Goal: Transaction & Acquisition: Purchase product/service

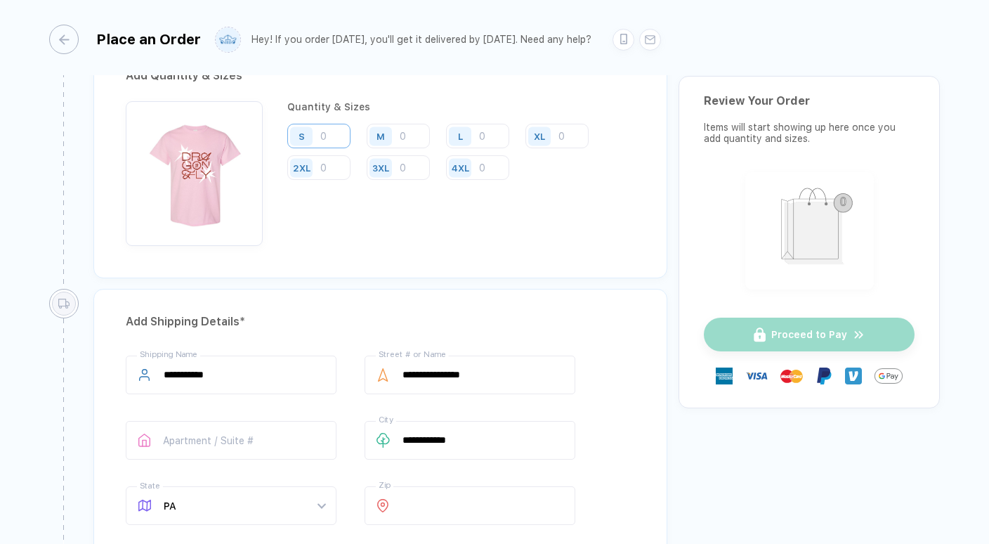
scroll to position [734, 0]
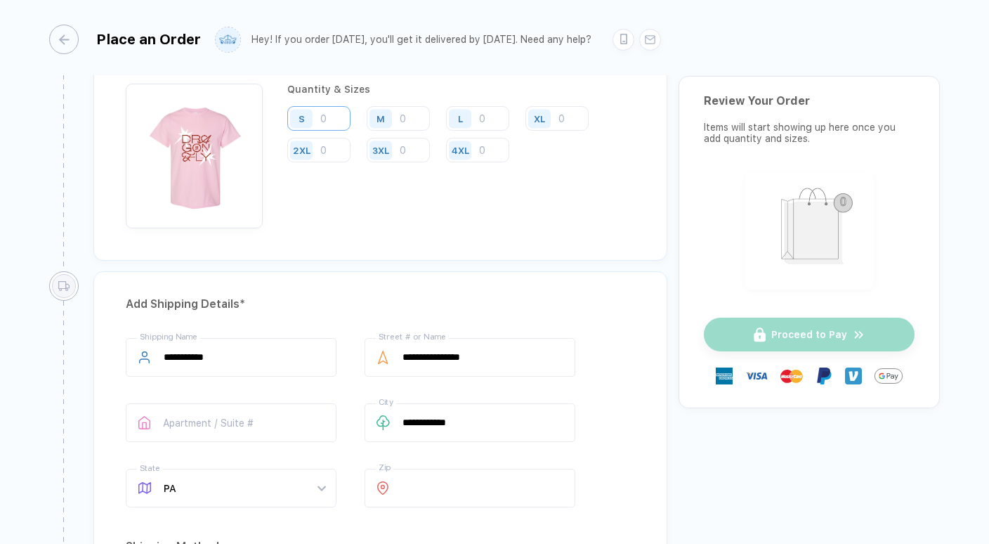
click at [339, 111] on input "number" at bounding box center [318, 118] width 63 height 25
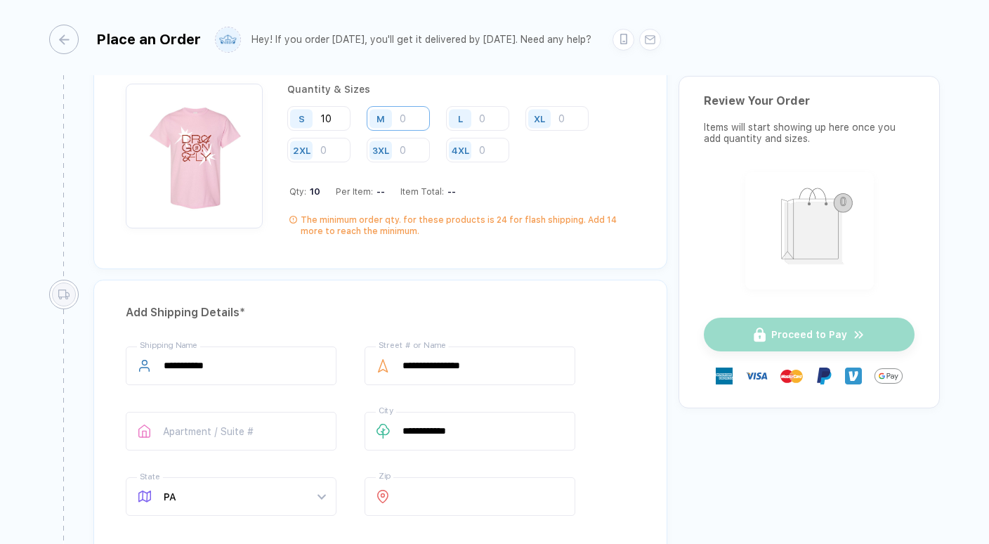
type input "10"
click at [420, 114] on input "number" at bounding box center [398, 118] width 63 height 25
type input "10"
click at [497, 121] on input "number" at bounding box center [477, 118] width 63 height 25
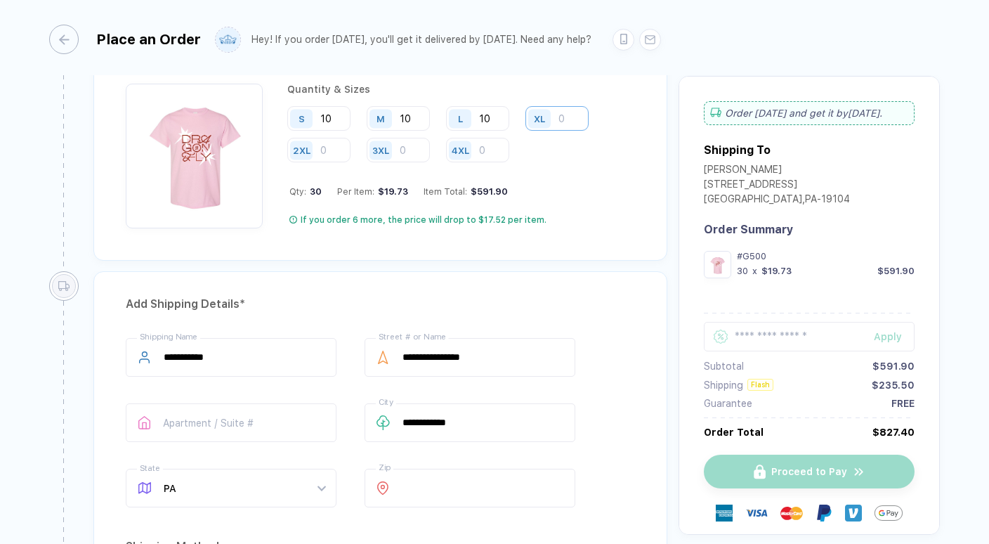
type input "10"
click at [583, 118] on input "number" at bounding box center [556, 118] width 63 height 25
type input "1"
type input "10"
click at [330, 155] on input "number" at bounding box center [318, 150] width 63 height 25
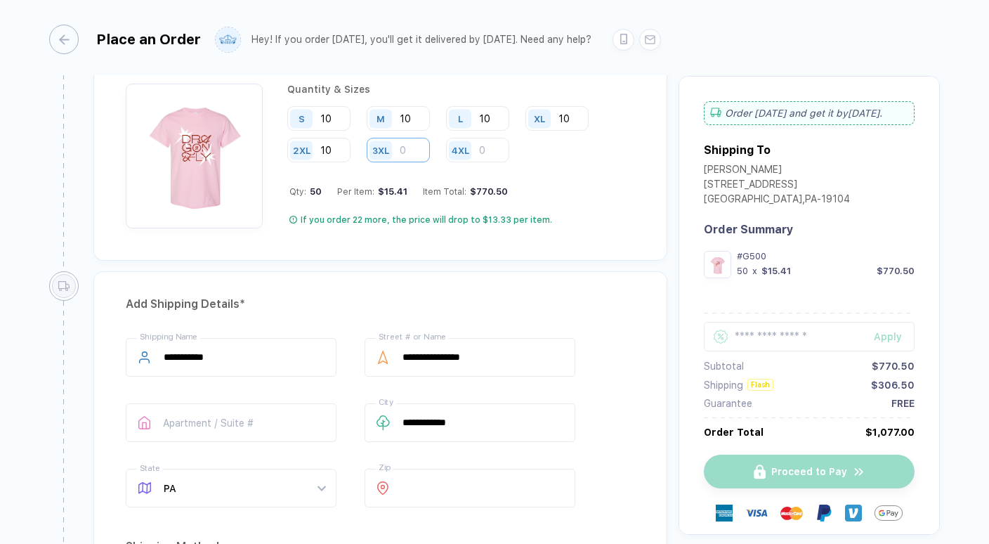
type input "10"
click at [412, 155] on input "number" at bounding box center [398, 150] width 63 height 25
type input "1"
type input "10"
click at [490, 150] on input "number" at bounding box center [477, 150] width 63 height 25
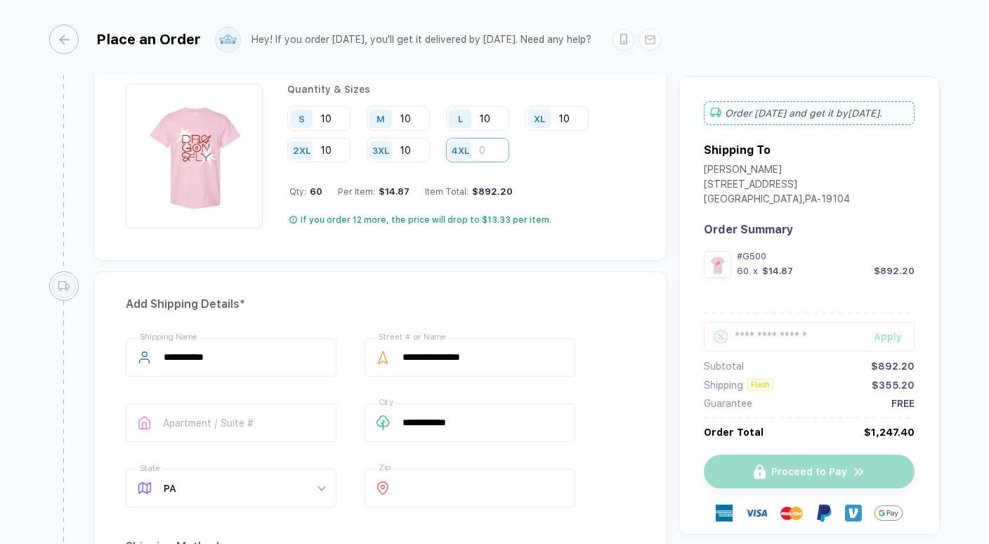
type input "1"
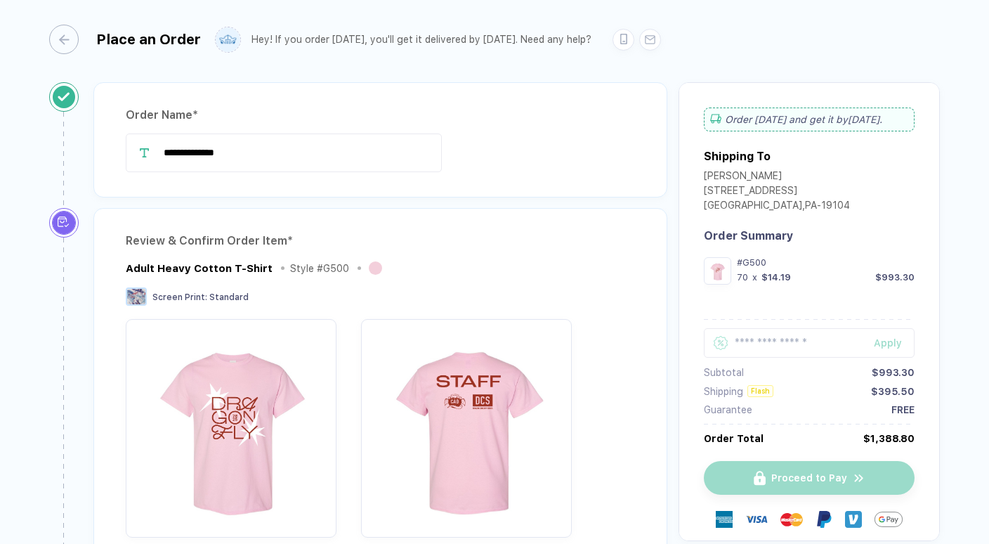
scroll to position [0, 0]
type input "10"
click at [71, 41] on div "button" at bounding box center [57, 40] width 30 height 30
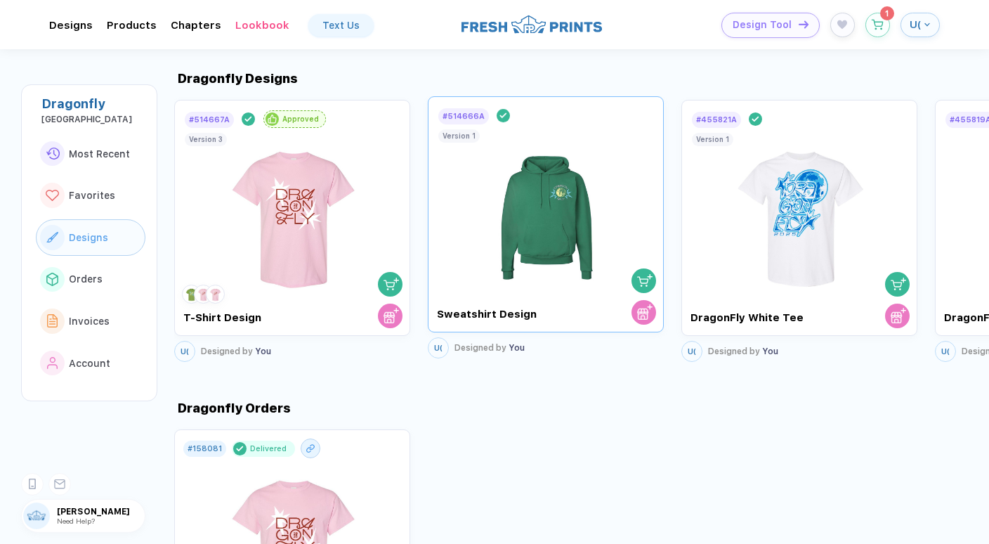
scroll to position [867, 0]
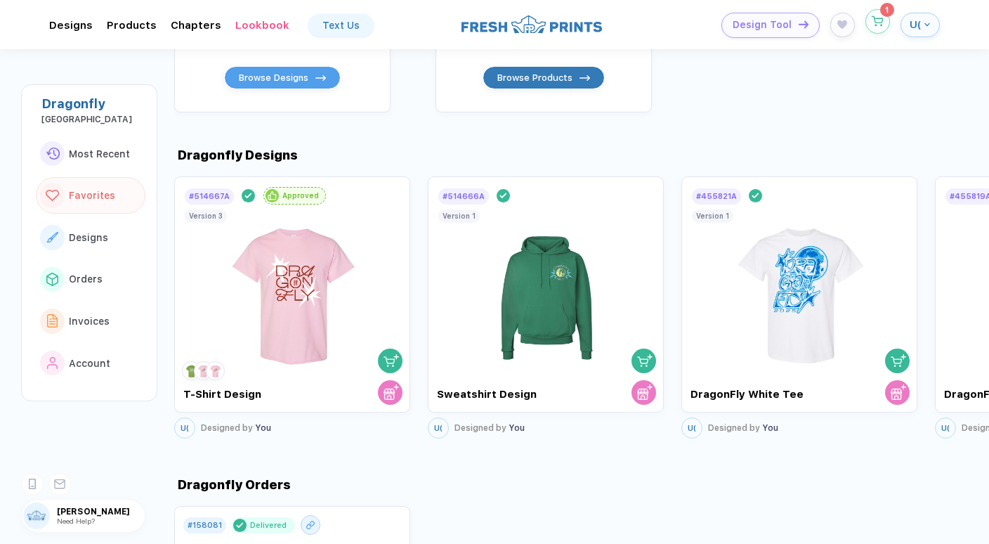
click at [885, 26] on button "button" at bounding box center [878, 21] width 25 height 25
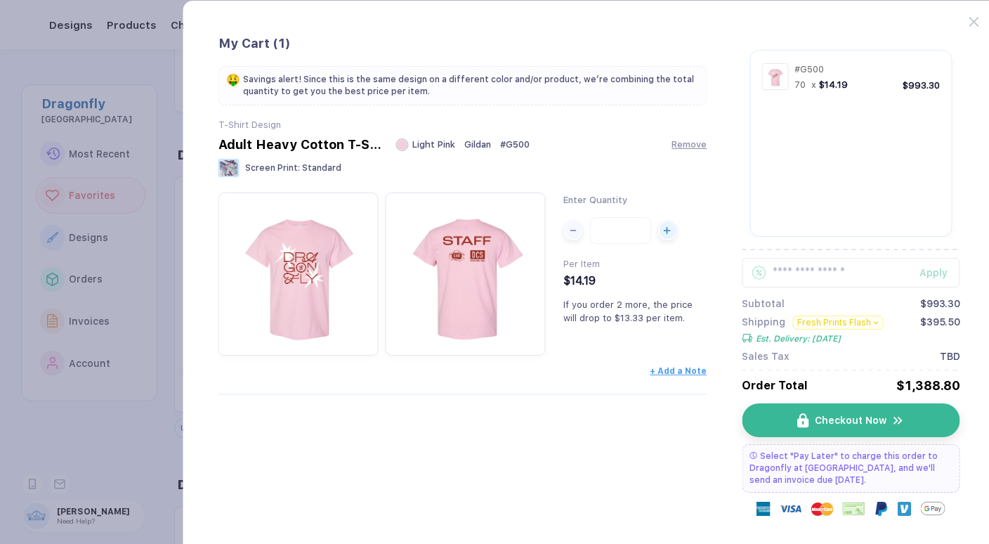
click at [637, 232] on input "**" at bounding box center [620, 230] width 62 height 27
type input "*"
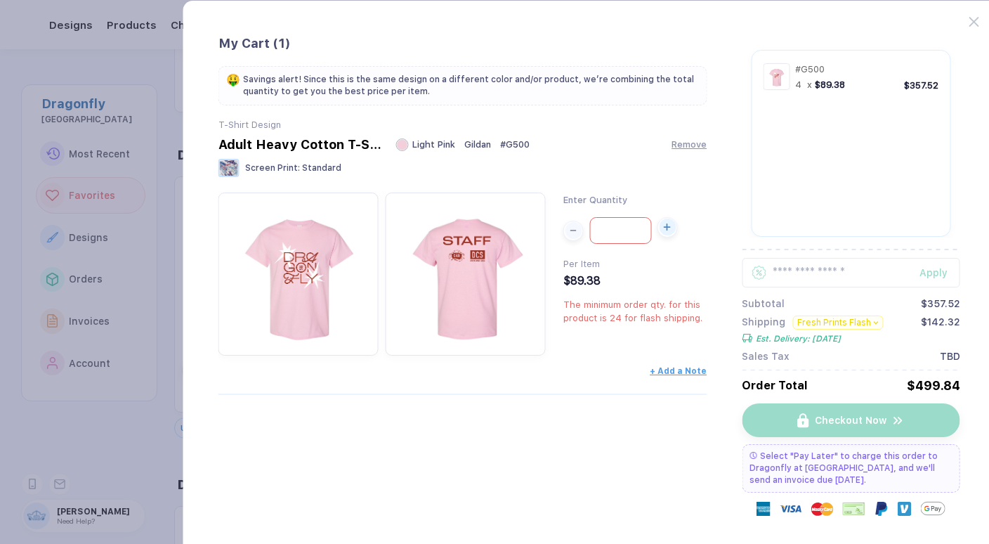
type input "*"
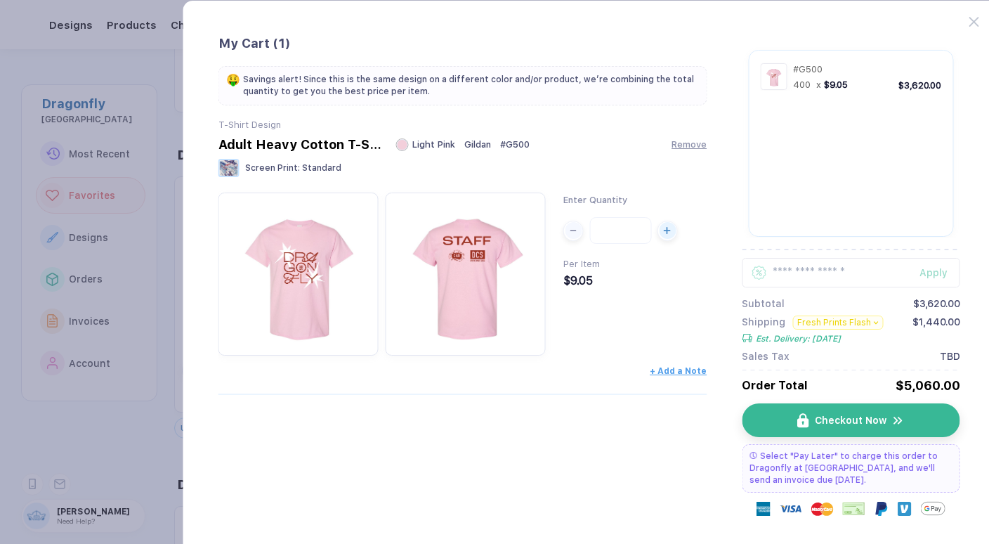
click at [644, 231] on input "****" at bounding box center [620, 230] width 62 height 27
type input "*"
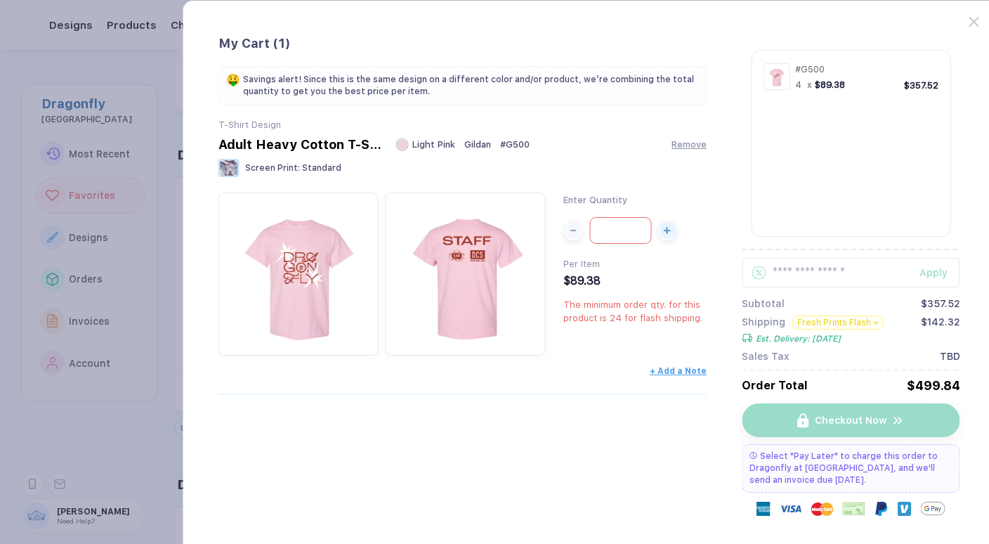
type input "*"
click at [621, 225] on input "*" at bounding box center [620, 230] width 62 height 27
click at [623, 234] on input "*" at bounding box center [620, 230] width 62 height 27
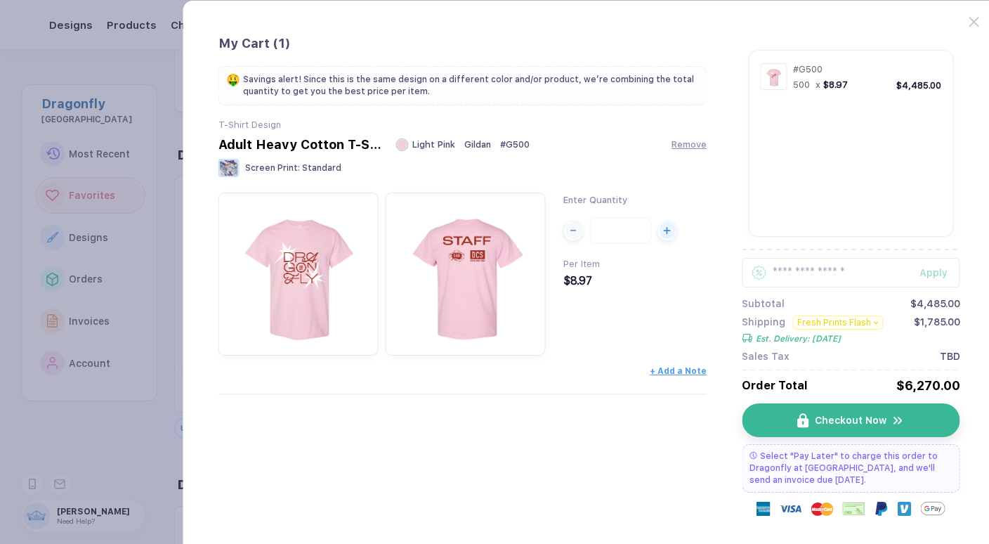
drag, startPoint x: 804, startPoint y: 40, endPoint x: 634, endPoint y: 229, distance: 254.2
click at [634, 229] on input "****" at bounding box center [620, 230] width 62 height 27
type input "*"
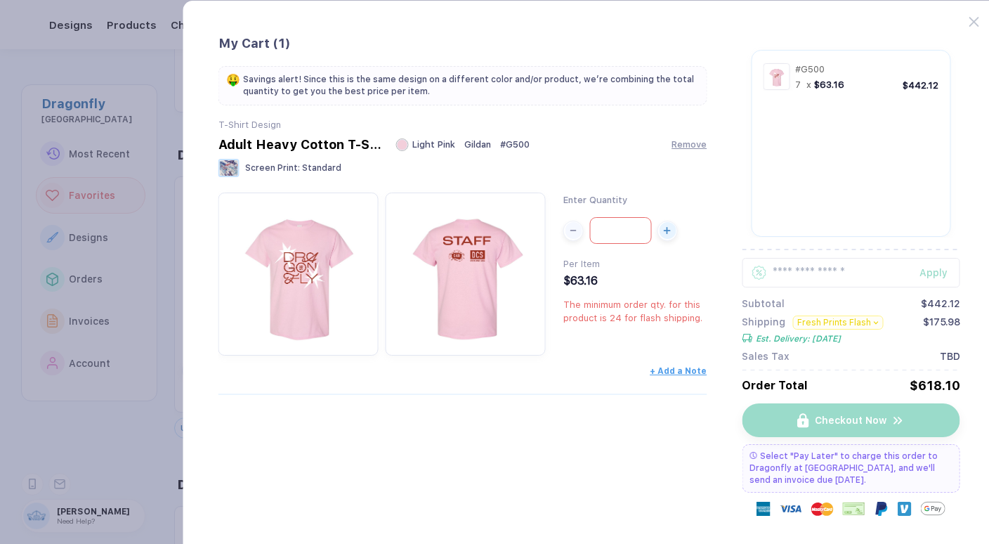
type input "*"
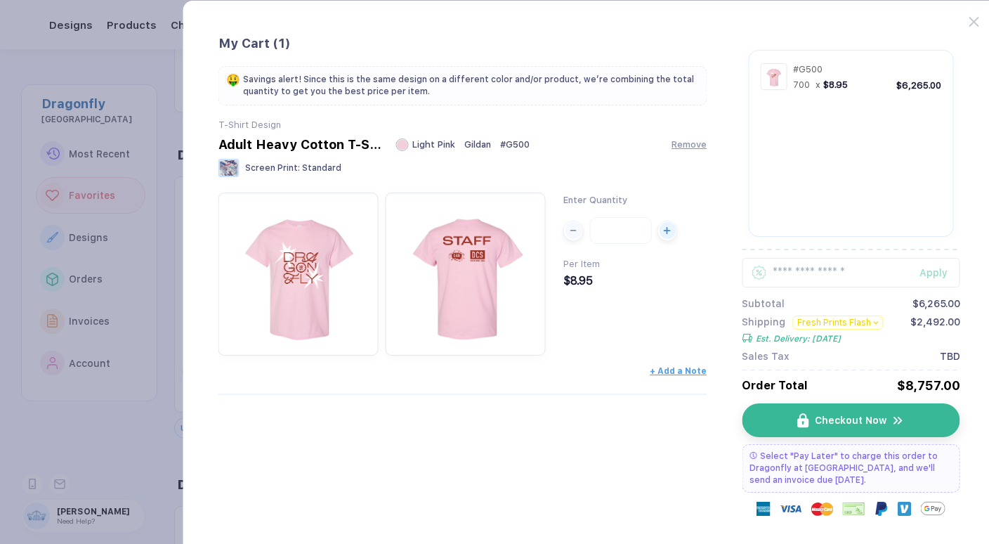
scroll to position [0, 0]
drag, startPoint x: 376, startPoint y: 6, endPoint x: 635, endPoint y: 238, distance: 347.8
click at [635, 238] on input "****" at bounding box center [620, 230] width 62 height 27
type input "*"
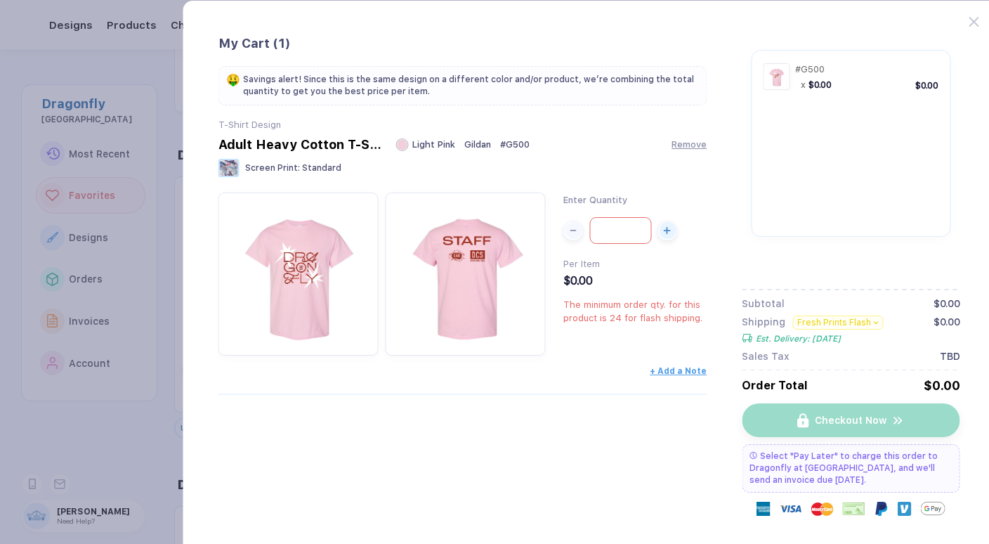
type input "*"
drag, startPoint x: 480, startPoint y: 6, endPoint x: 616, endPoint y: 231, distance: 262.9
click at [616, 231] on input "*" at bounding box center [620, 230] width 62 height 27
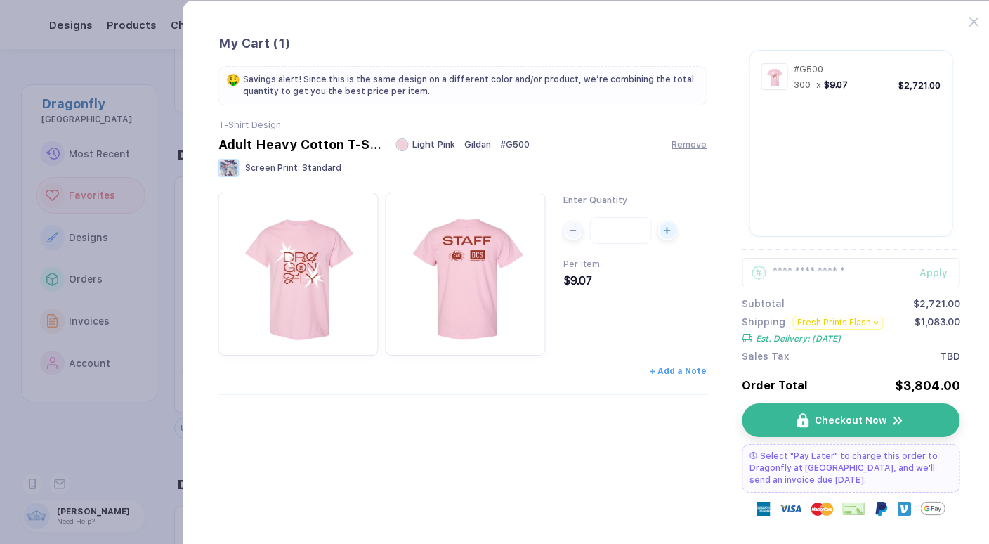
type input "***"
click at [670, 191] on div "T-Shirt Design Adult Heavy Cotton T-Shirt Light Pink Gildan # G500 Remove Scree…" at bounding box center [462, 265] width 489 height 293
click at [838, 322] on button "Fresh Prints Flash" at bounding box center [837, 322] width 91 height 14
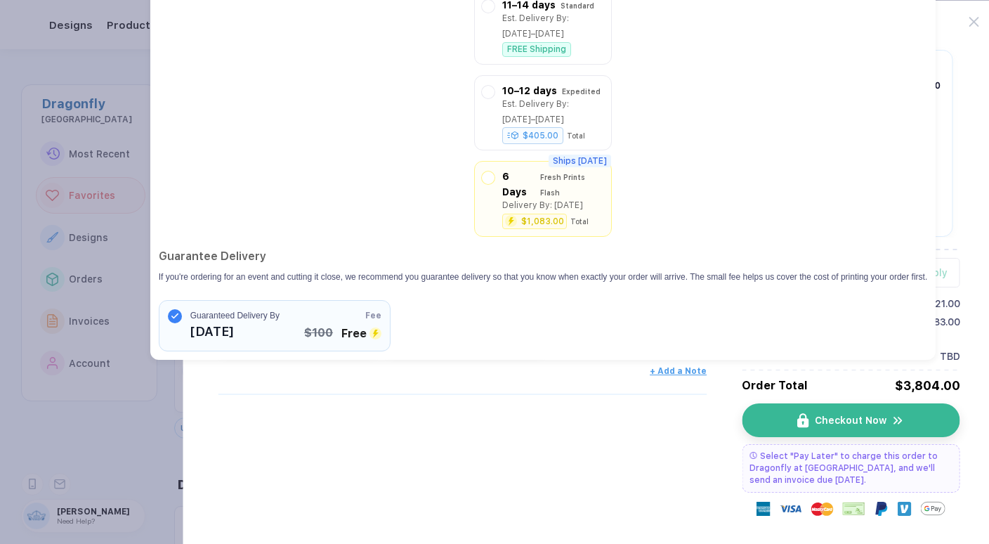
click at [557, 443] on div "My Cart ( 1 ) 🤑 Savings alert! Since this is the same design on a different col…" at bounding box center [462, 287] width 489 height 502
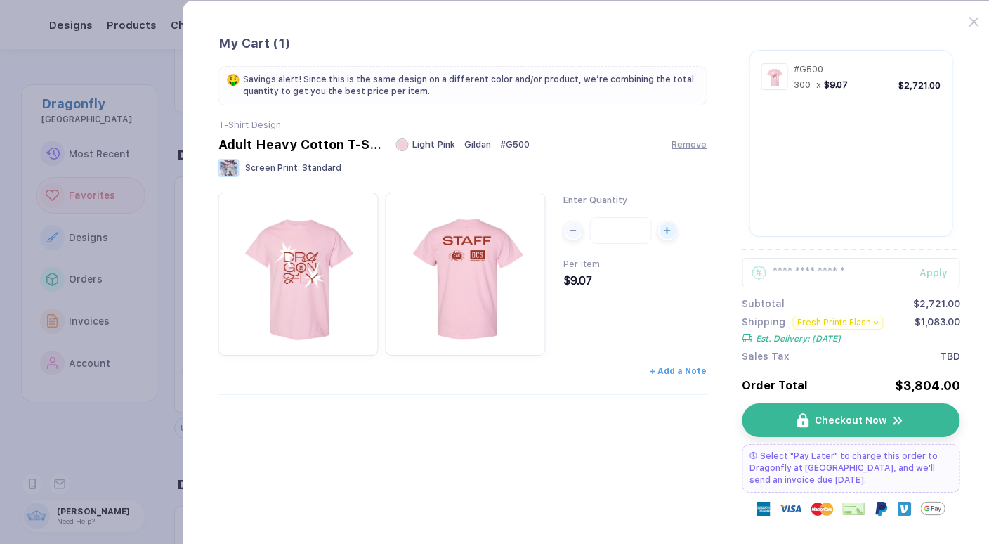
click at [81, 322] on button "button" at bounding box center [494, 272] width 989 height 544
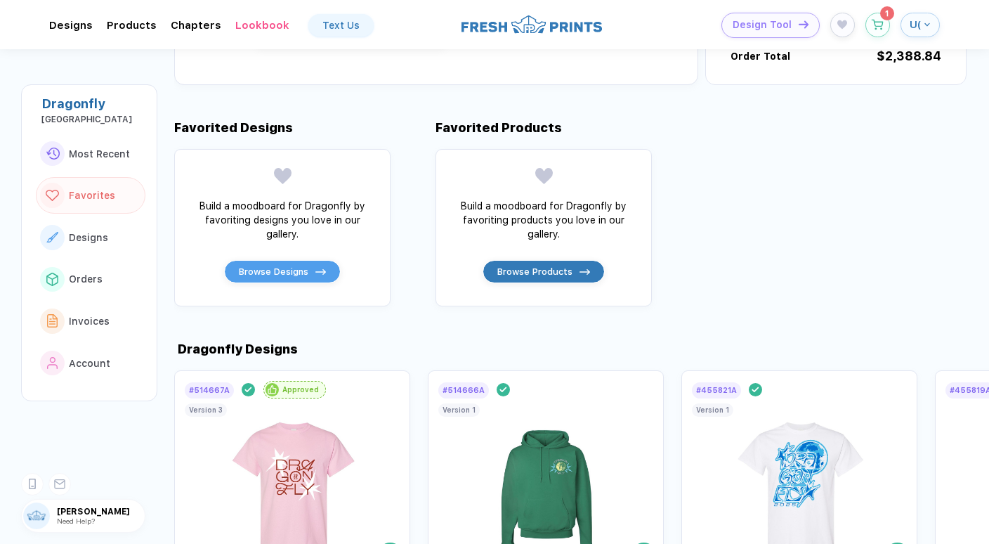
scroll to position [968, 0]
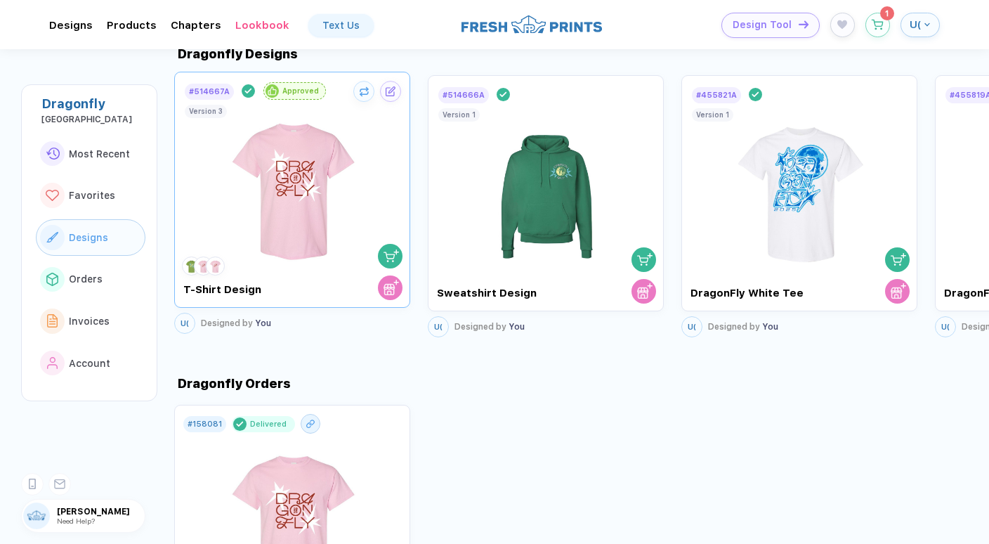
click at [322, 176] on img at bounding box center [293, 183] width 158 height 165
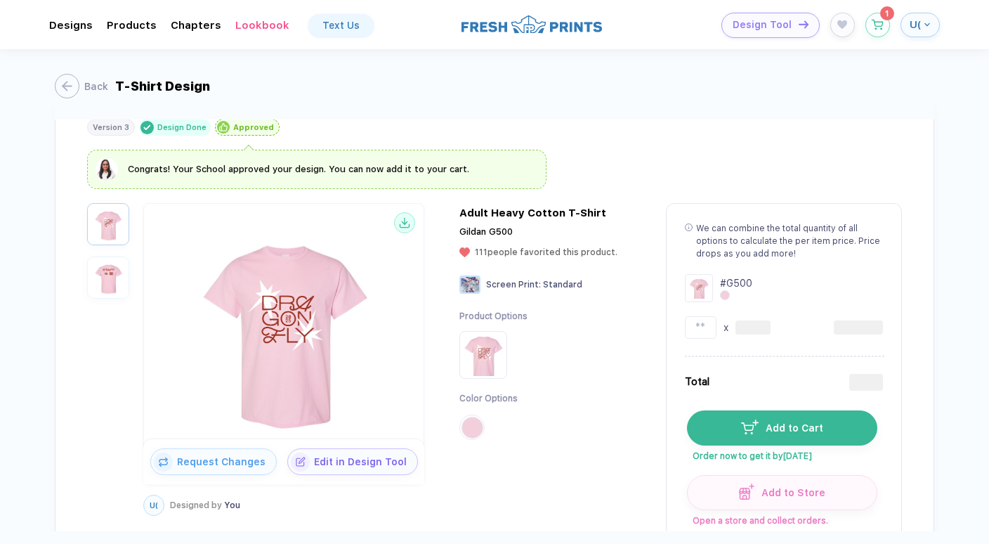
scroll to position [96, 0]
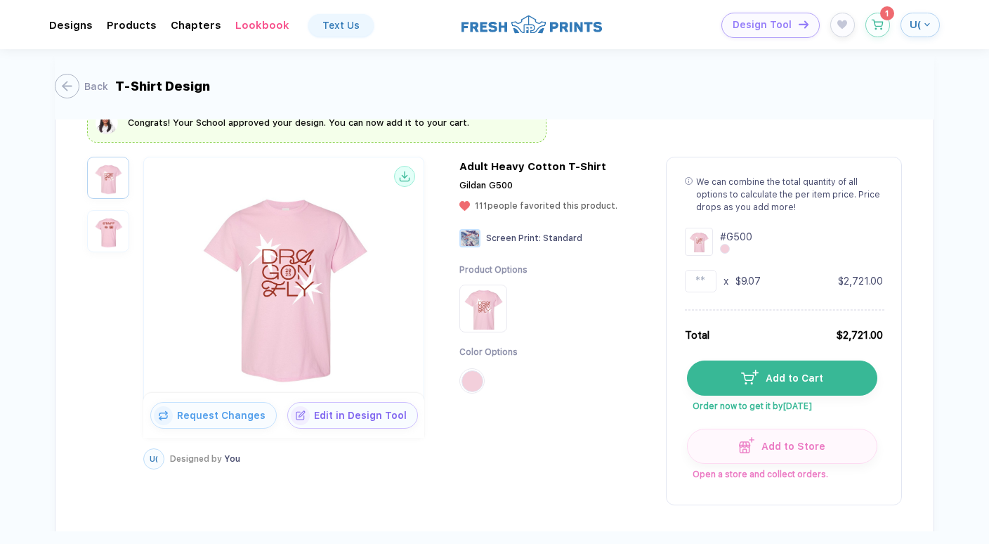
click at [766, 380] on span "Add to Cart" at bounding box center [791, 377] width 65 height 11
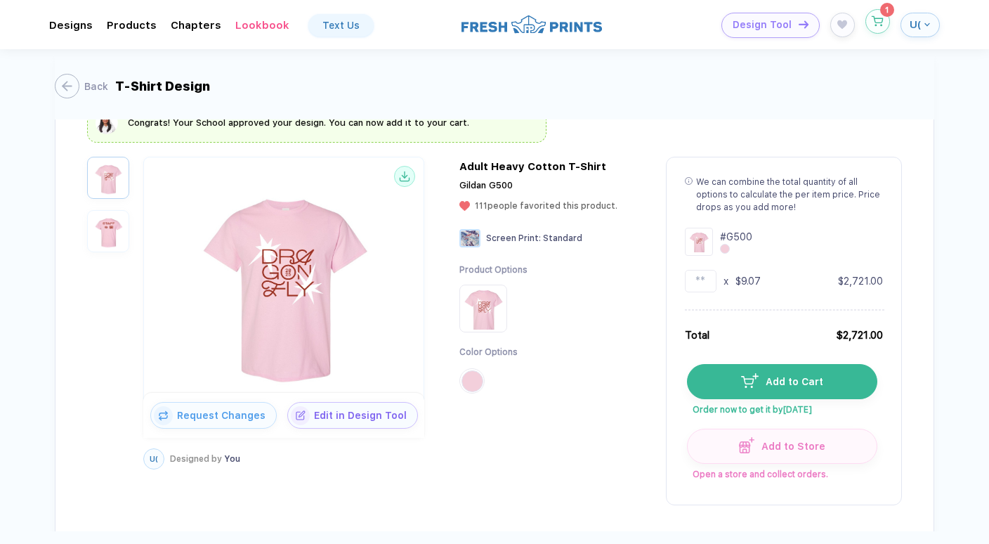
click at [876, 11] on button "button" at bounding box center [878, 21] width 25 height 25
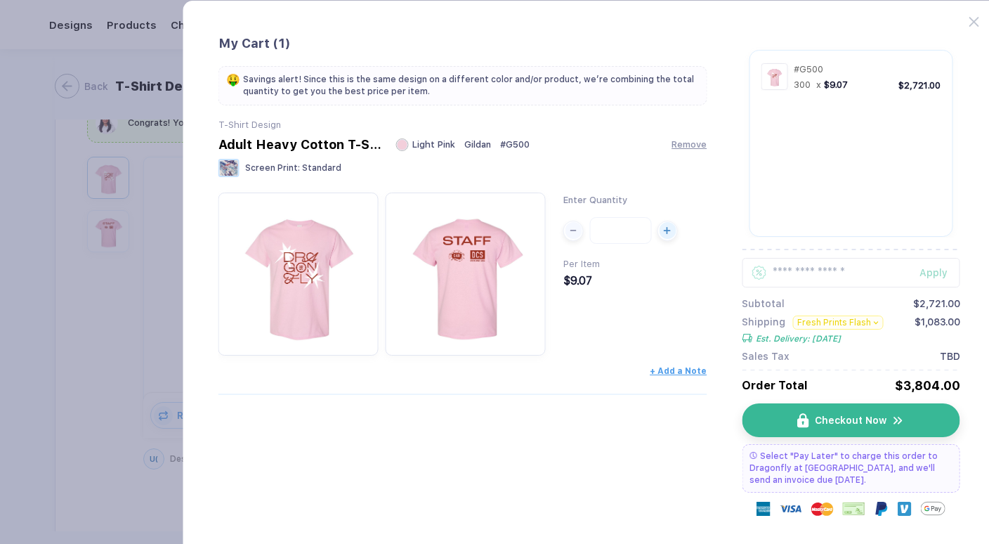
scroll to position [0, 0]
click at [620, 222] on input "***" at bounding box center [620, 230] width 62 height 27
click at [620, 230] on input "***" at bounding box center [620, 230] width 62 height 27
type input "**"
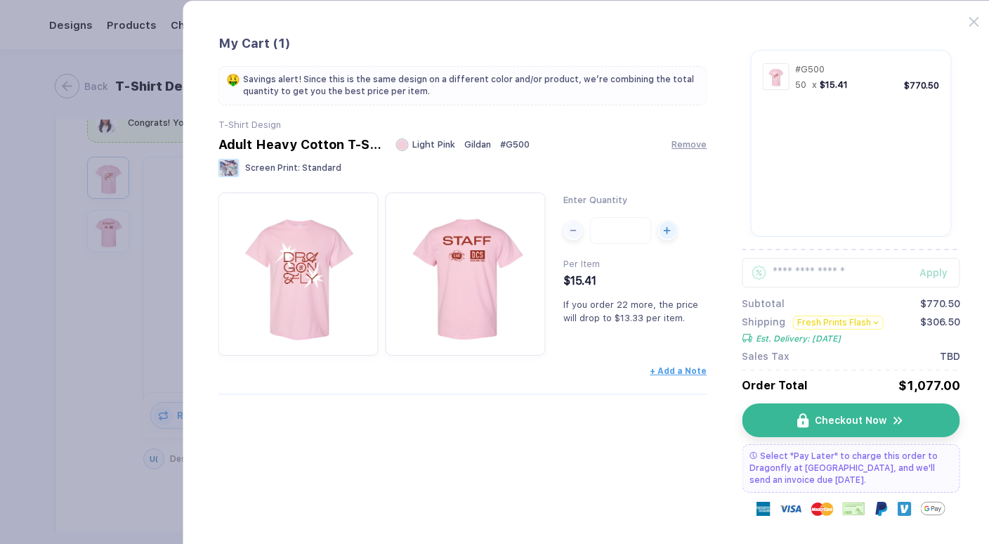
type input "**"
click at [632, 234] on input "**" at bounding box center [620, 230] width 62 height 27
type input "***"
click at [841, 323] on button "Fresh Prints Flash" at bounding box center [837, 322] width 91 height 14
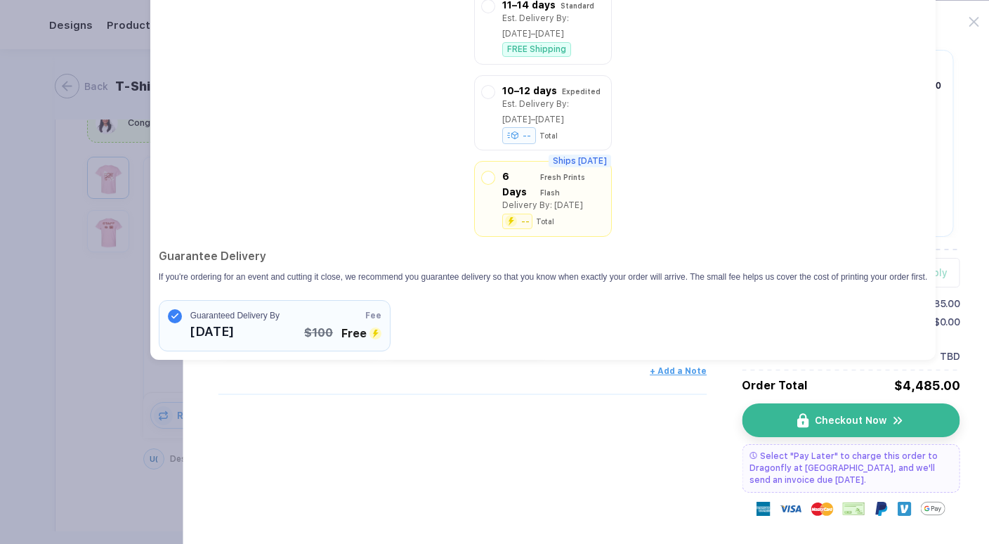
click at [928, 34] on div "11–14 days Standard Est. Delivery By: [DATE]–[DATE] FREE Shipping 10–12 days Ex…" at bounding box center [543, 170] width 769 height 362
click at [247, 407] on div "T-Shirt Design Adult Heavy Cotton T-Shirt Light Pink Gildan # G500 Remove Scree…" at bounding box center [462, 265] width 489 height 293
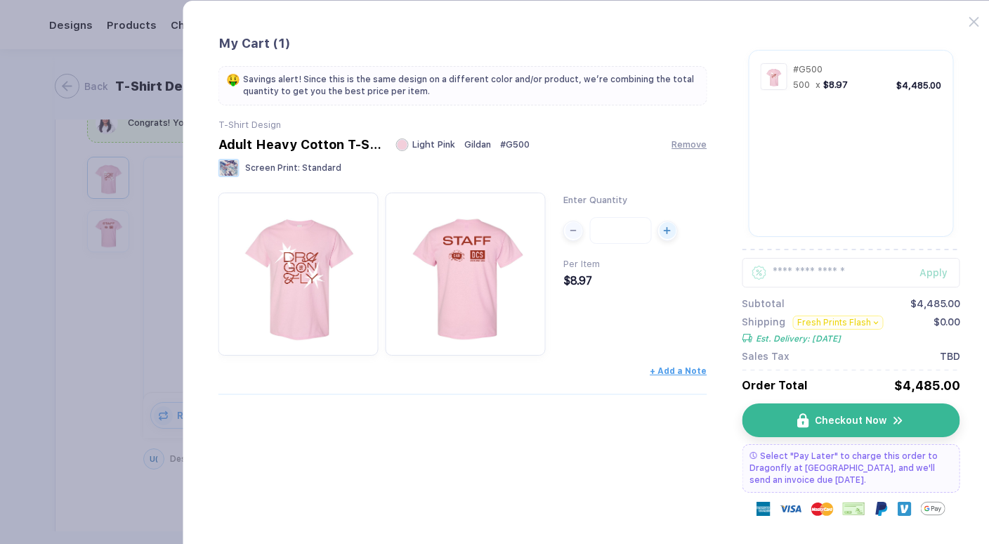
click at [974, 15] on div at bounding box center [982, 14] width 26 height 26
click at [972, 25] on icon at bounding box center [974, 22] width 10 height 10
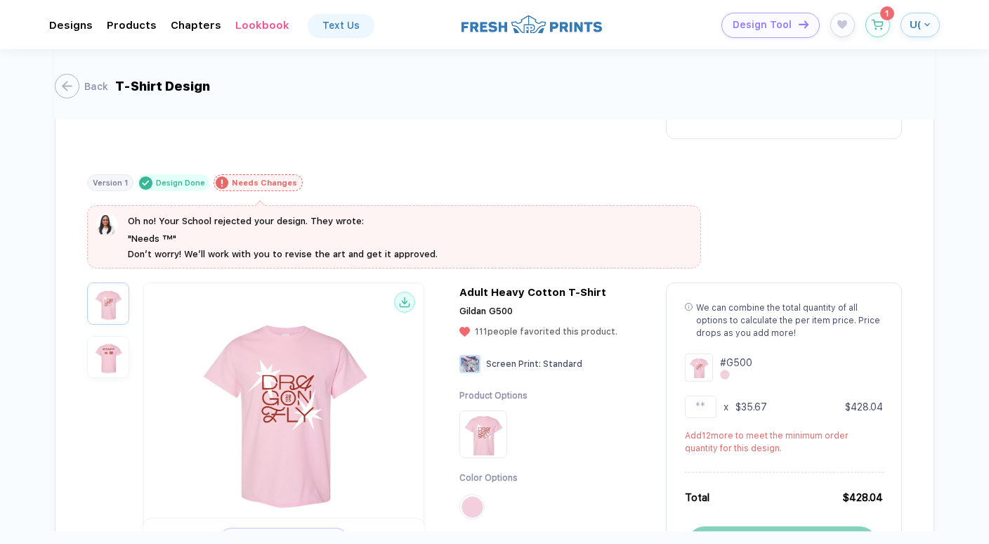
scroll to position [916, 0]
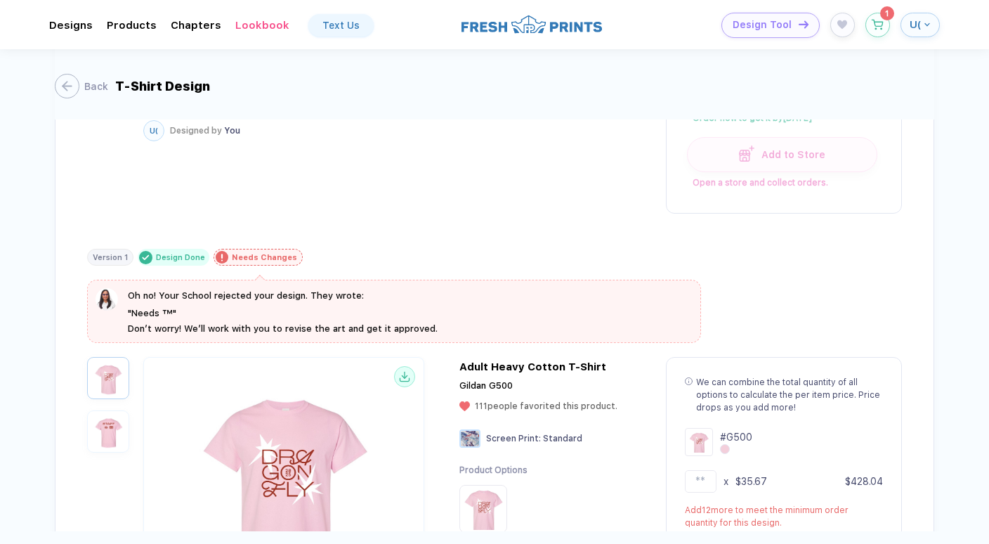
drag, startPoint x: 430, startPoint y: 397, endPoint x: 114, endPoint y: 422, distance: 317.1
click at [114, 422] on img "button" at bounding box center [108, 431] width 35 height 35
click at [108, 383] on img "button" at bounding box center [108, 377] width 35 height 35
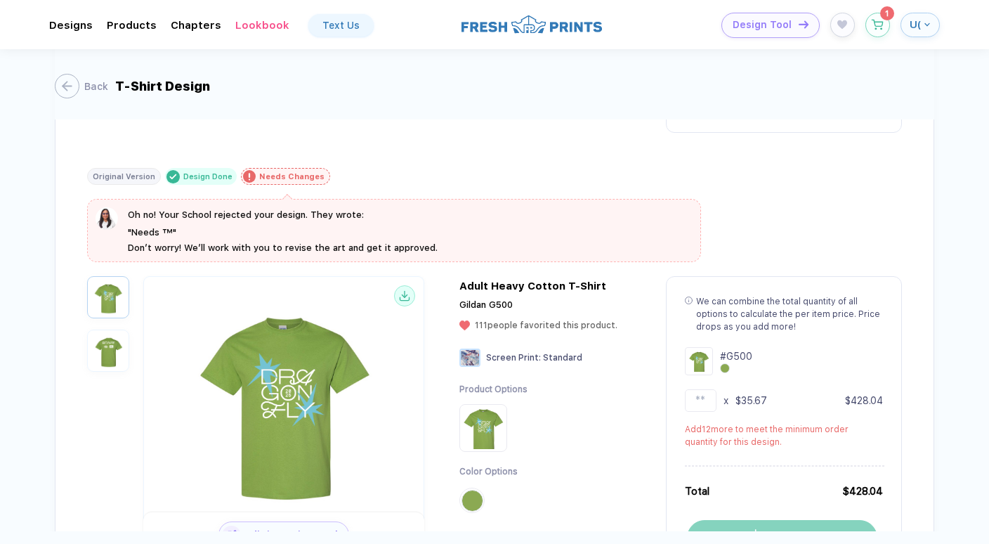
scroll to position [1434, 0]
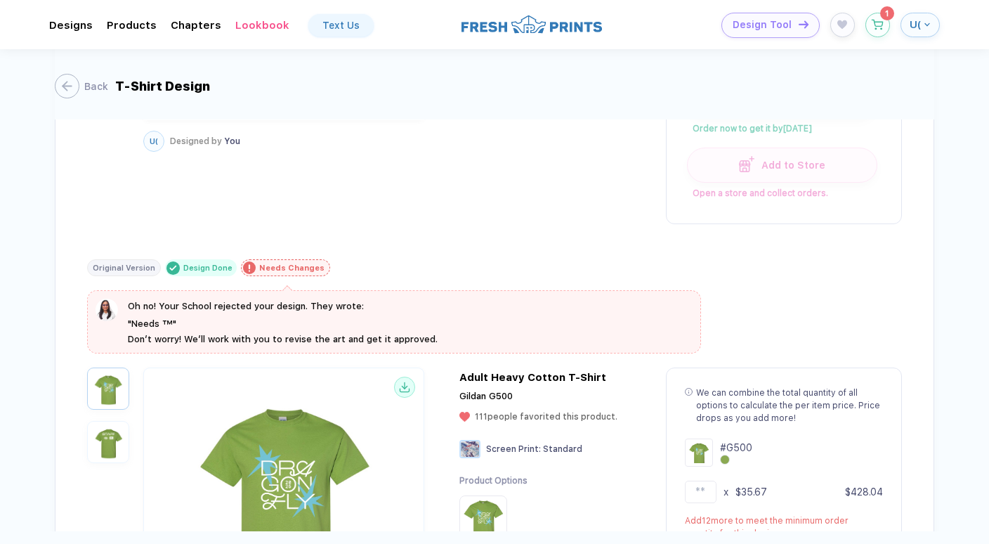
click at [100, 436] on img "button" at bounding box center [108, 441] width 35 height 35
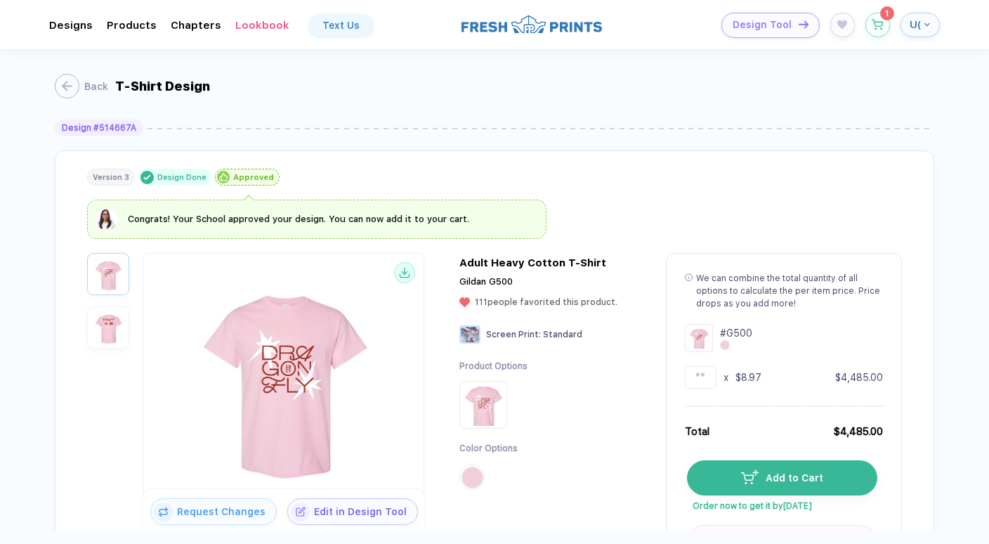
scroll to position [93, 0]
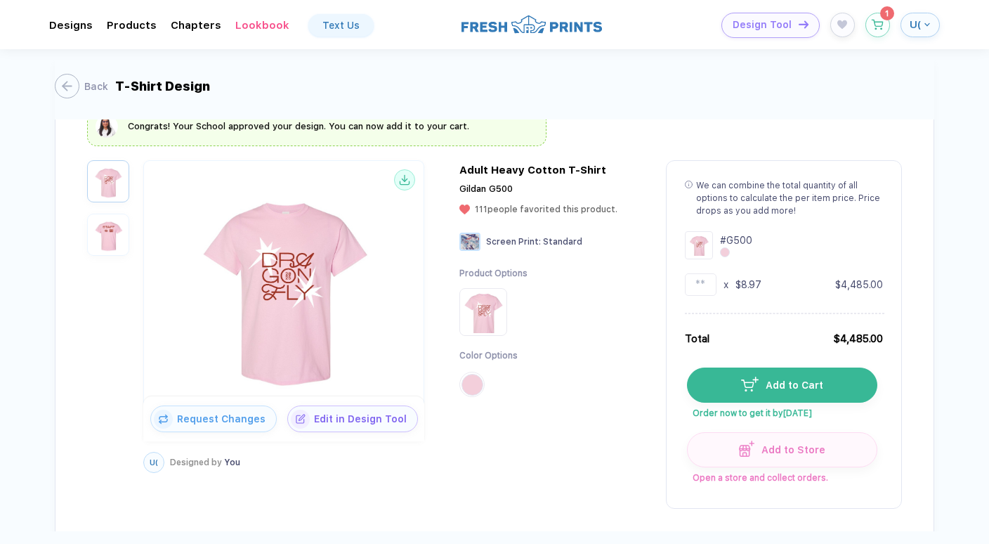
drag, startPoint x: 176, startPoint y: 257, endPoint x: 90, endPoint y: 227, distance: 90.9
click at [90, 227] on button "button" at bounding box center [108, 235] width 42 height 42
click at [95, 185] on img "button" at bounding box center [108, 181] width 35 height 35
click at [117, 240] on img "button" at bounding box center [108, 234] width 35 height 35
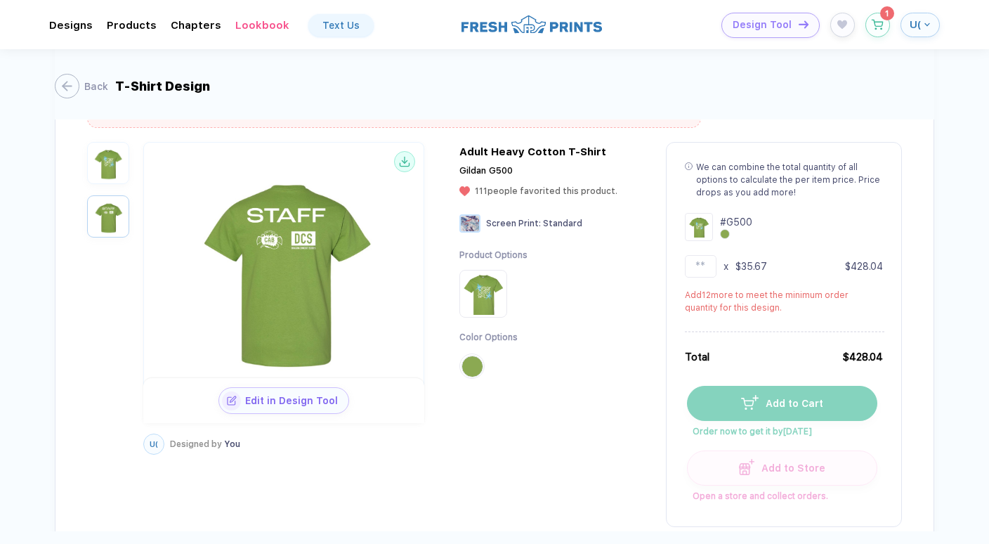
scroll to position [1654, 0]
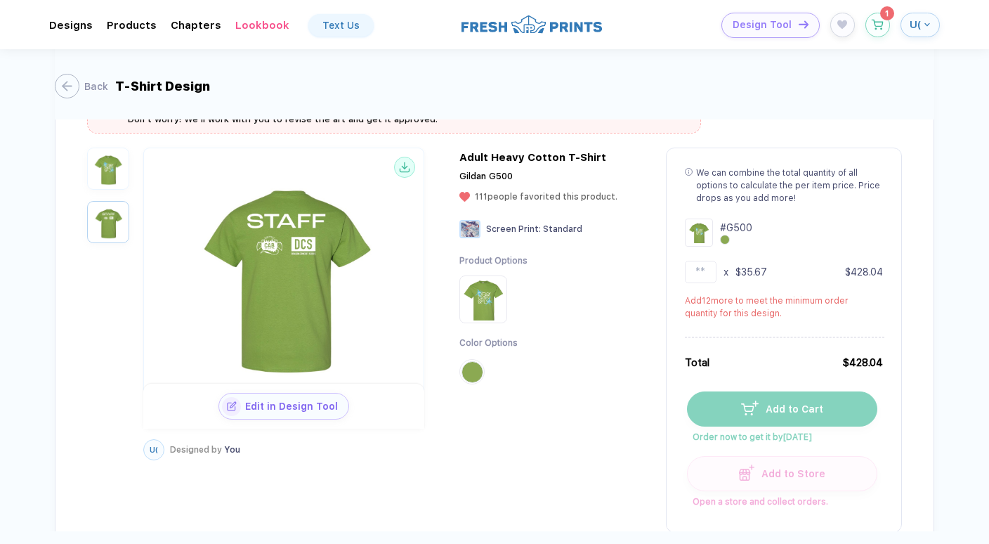
click at [112, 173] on img "button" at bounding box center [108, 168] width 35 height 35
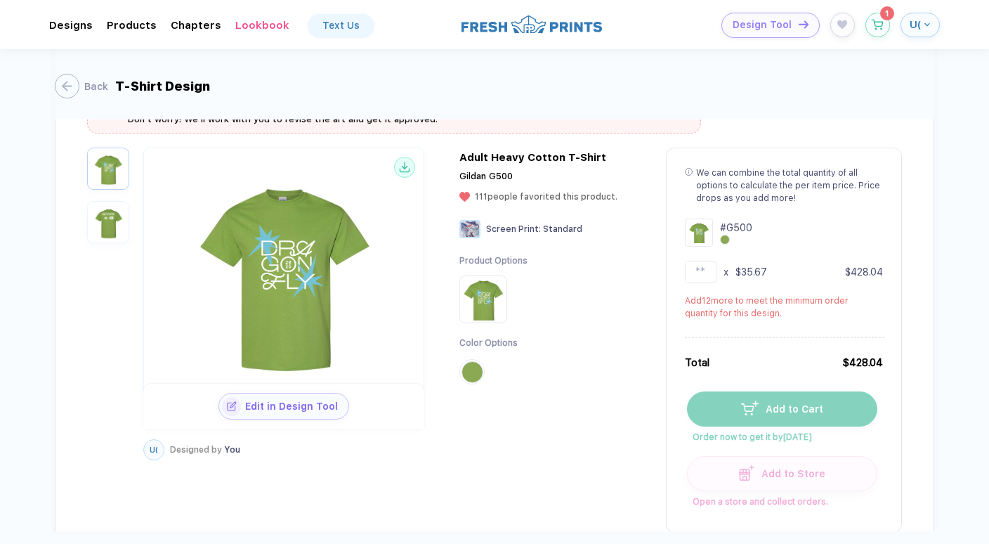
click at [97, 217] on img "button" at bounding box center [108, 221] width 35 height 35
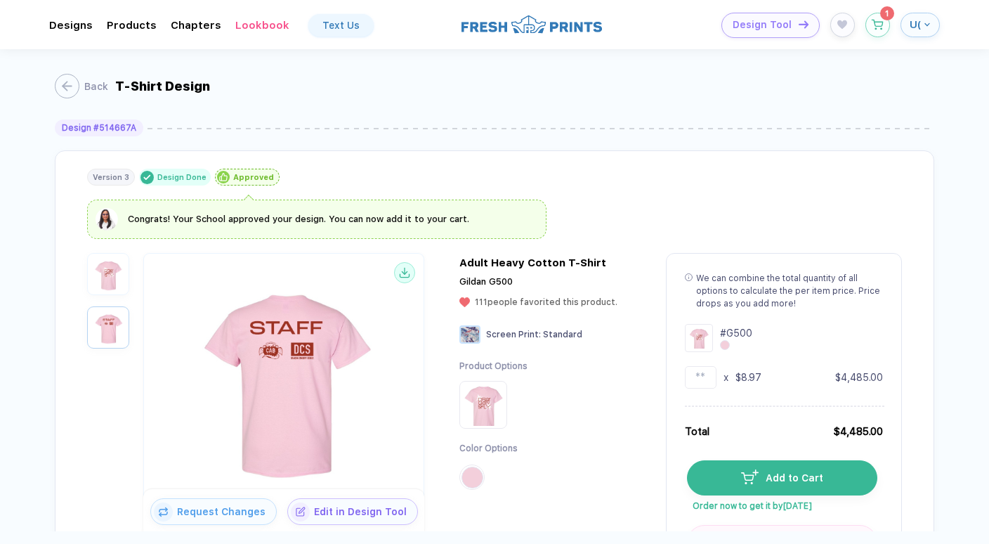
scroll to position [0, 0]
click at [127, 273] on button "button" at bounding box center [108, 274] width 42 height 42
click at [108, 341] on img "button" at bounding box center [108, 327] width 35 height 35
click at [110, 289] on img "button" at bounding box center [108, 273] width 35 height 35
click at [112, 332] on img "button" at bounding box center [108, 327] width 35 height 35
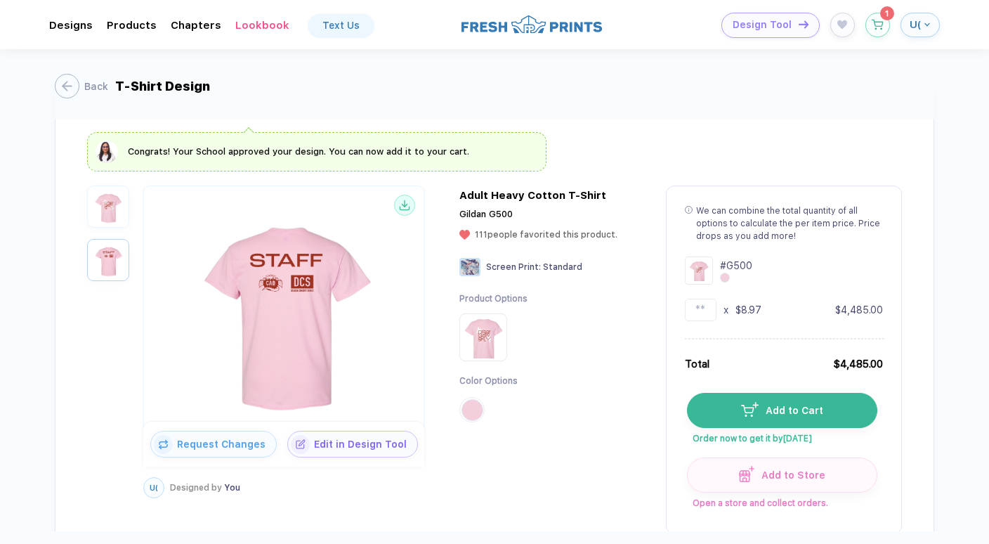
scroll to position [68, 0]
click at [107, 209] on img "button" at bounding box center [108, 205] width 35 height 35
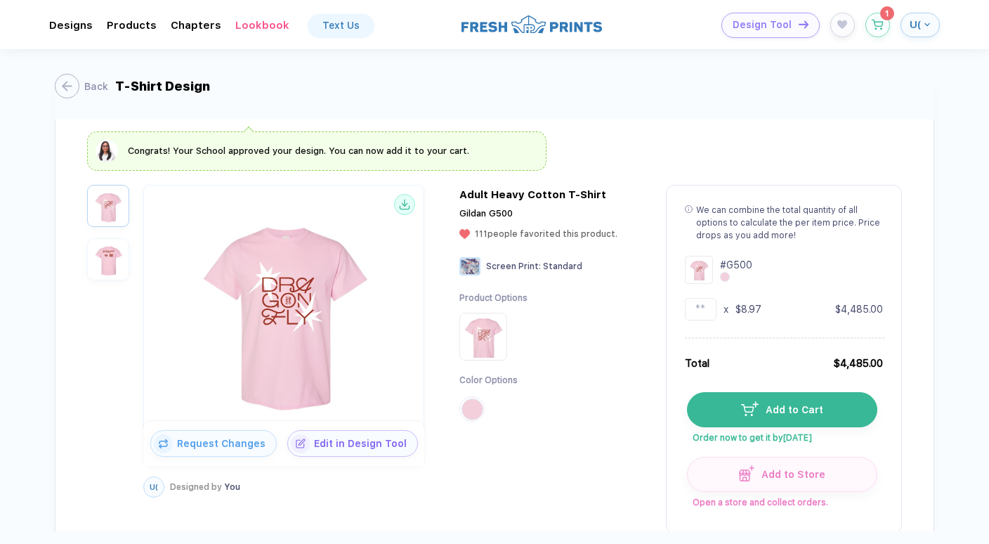
click at [113, 243] on img "button" at bounding box center [108, 259] width 35 height 35
click at [111, 188] on img "button" at bounding box center [108, 205] width 35 height 35
click at [121, 267] on img "button" at bounding box center [108, 259] width 35 height 35
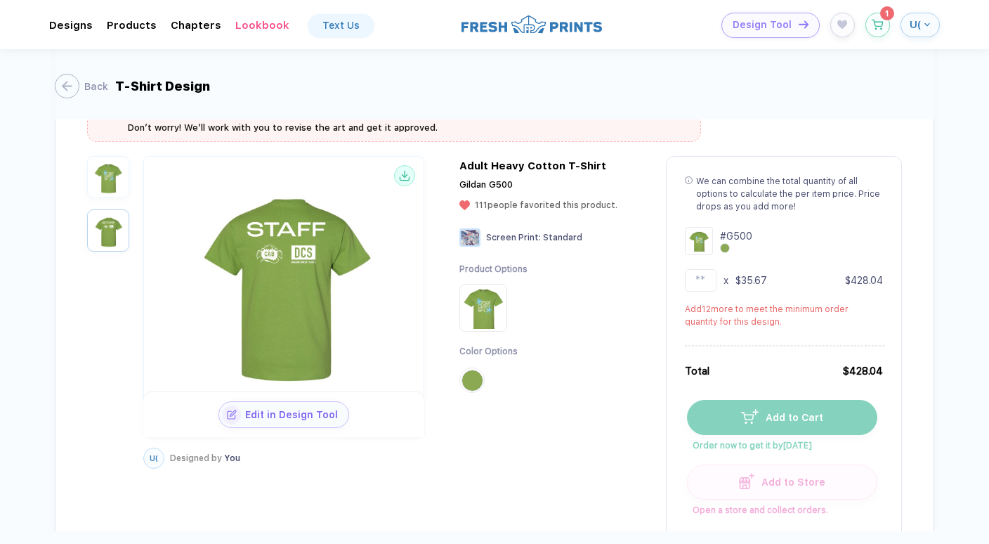
scroll to position [1625, 0]
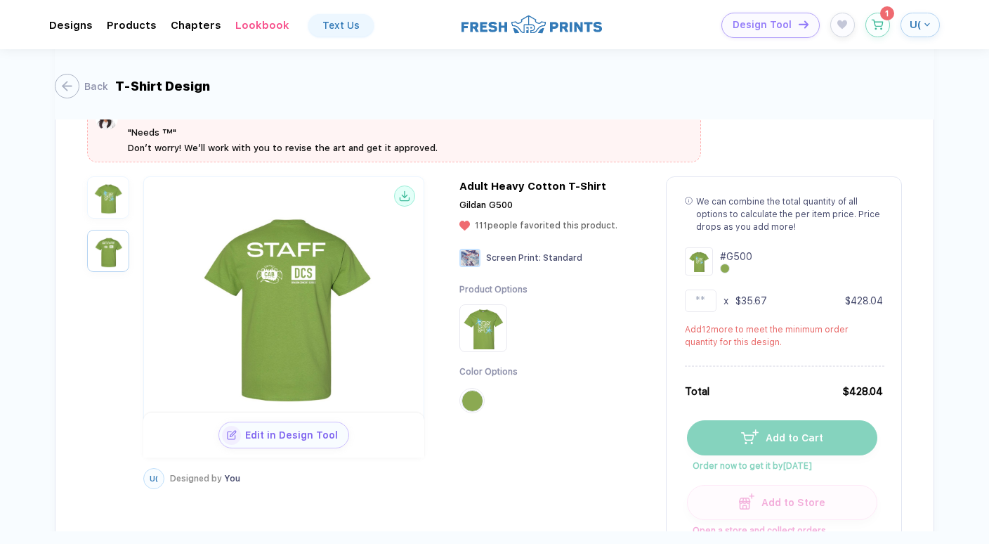
click at [106, 197] on img "button" at bounding box center [108, 197] width 35 height 35
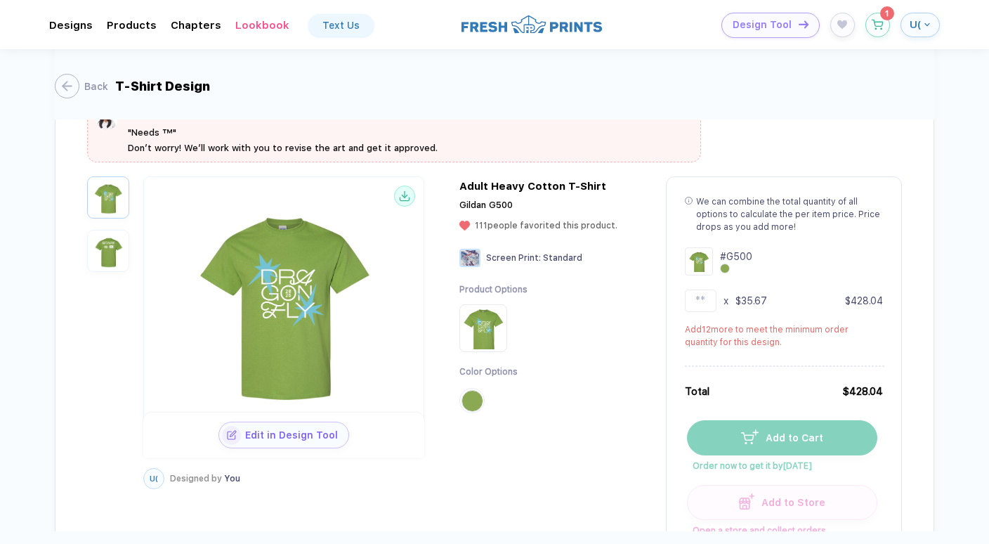
click at [107, 244] on img "button" at bounding box center [108, 250] width 35 height 35
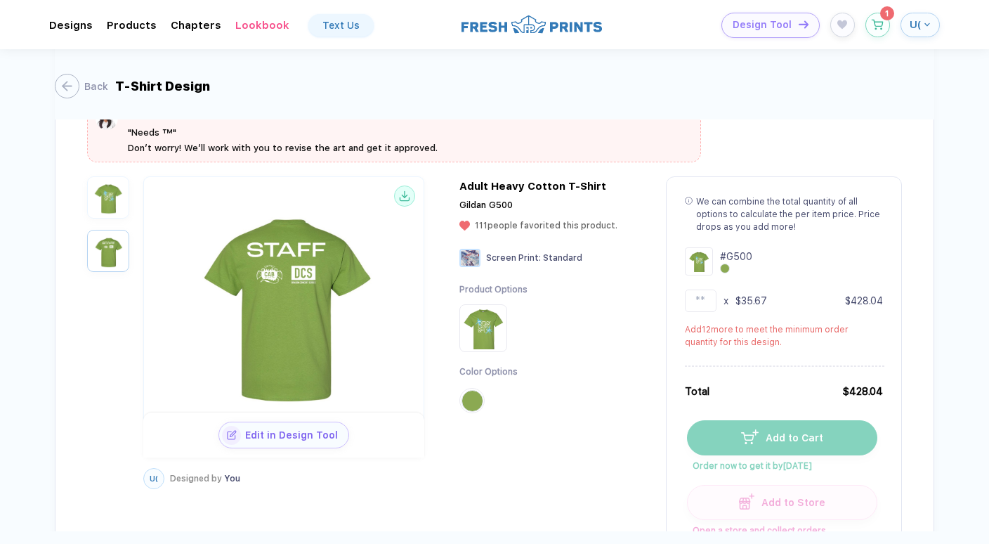
click at [105, 176] on button "button" at bounding box center [108, 197] width 42 height 42
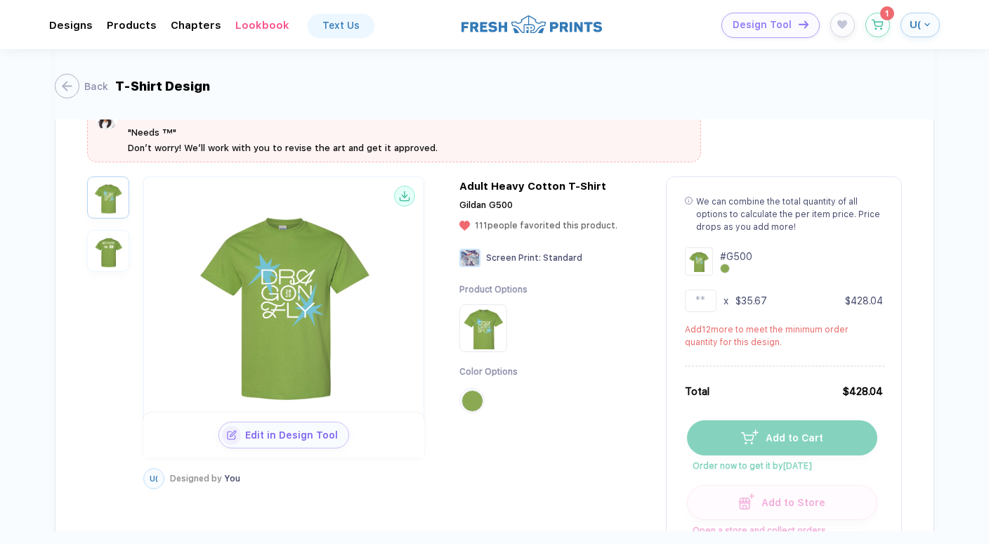
click at [116, 254] on img "button" at bounding box center [108, 250] width 35 height 35
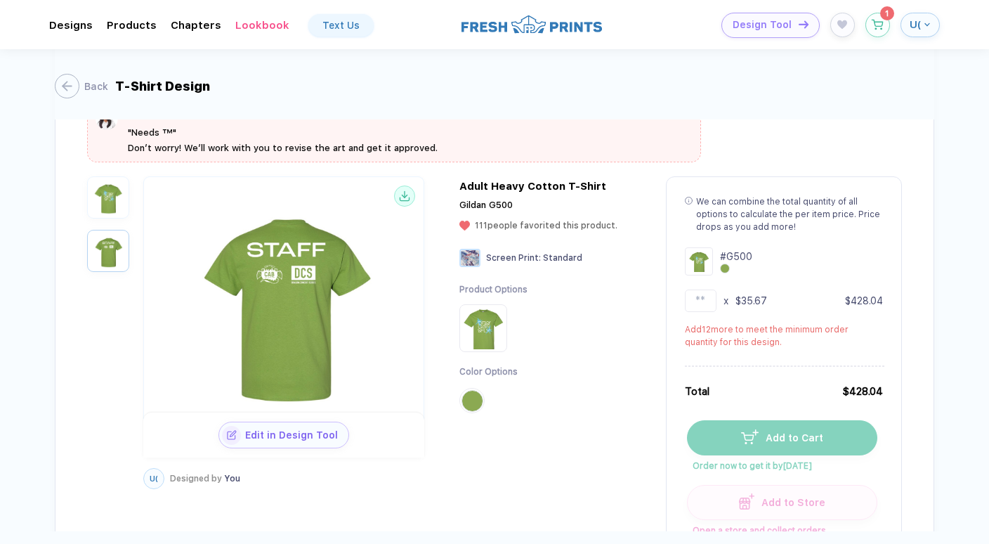
click at [102, 182] on img "button" at bounding box center [108, 197] width 35 height 35
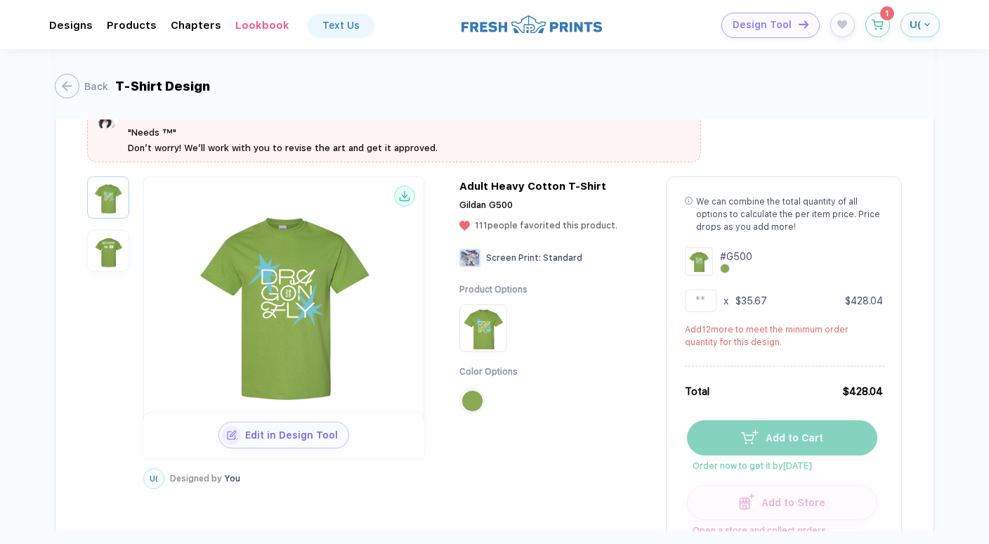
click at [107, 247] on img "button" at bounding box center [108, 250] width 35 height 35
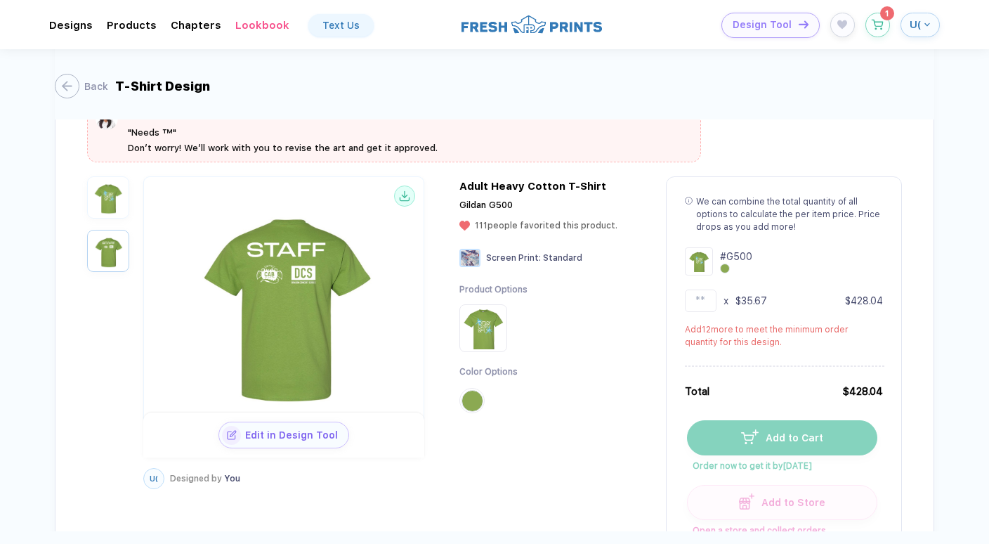
click at [104, 196] on img "button" at bounding box center [108, 197] width 35 height 35
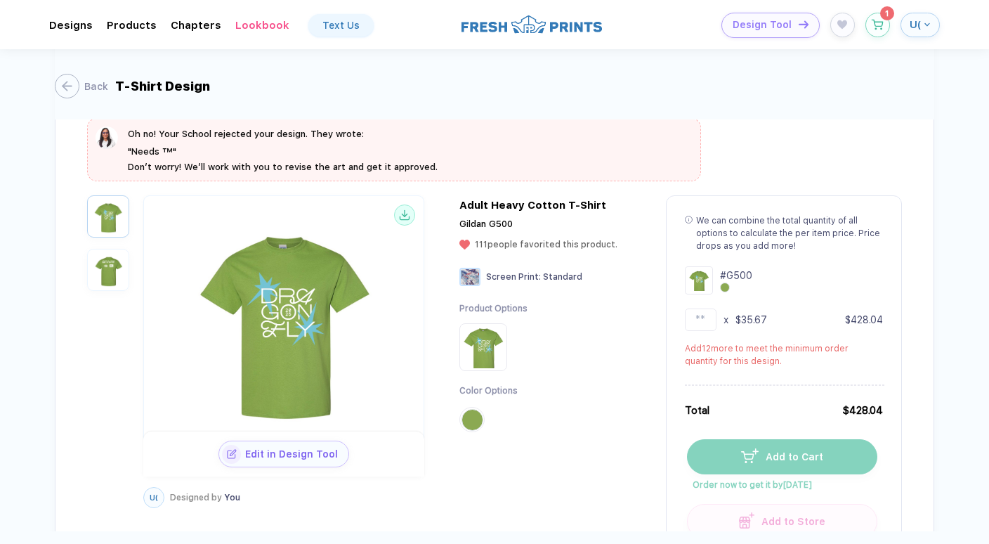
scroll to position [1652, 0]
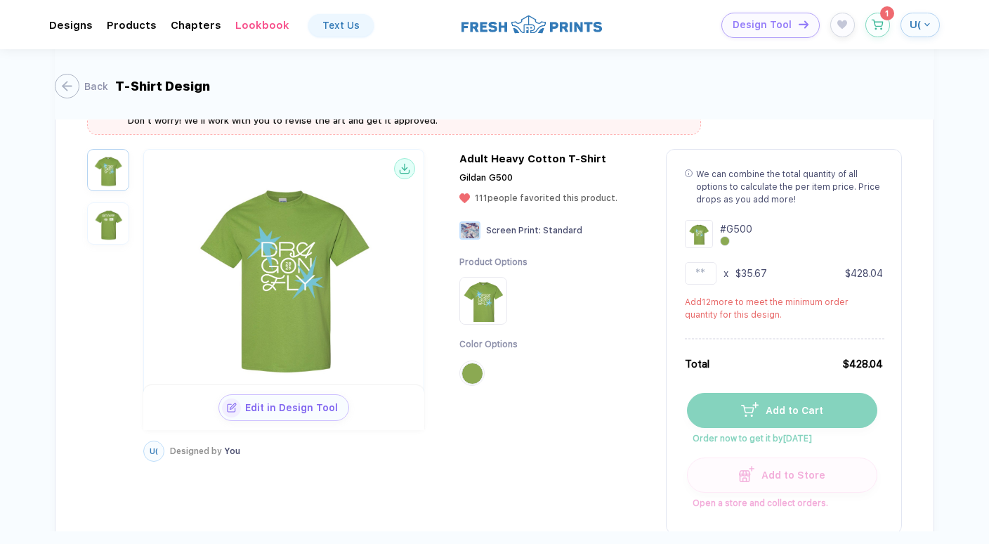
drag, startPoint x: 559, startPoint y: 254, endPoint x: 114, endPoint y: 217, distance: 447.0
click at [114, 217] on img "button" at bounding box center [108, 223] width 35 height 35
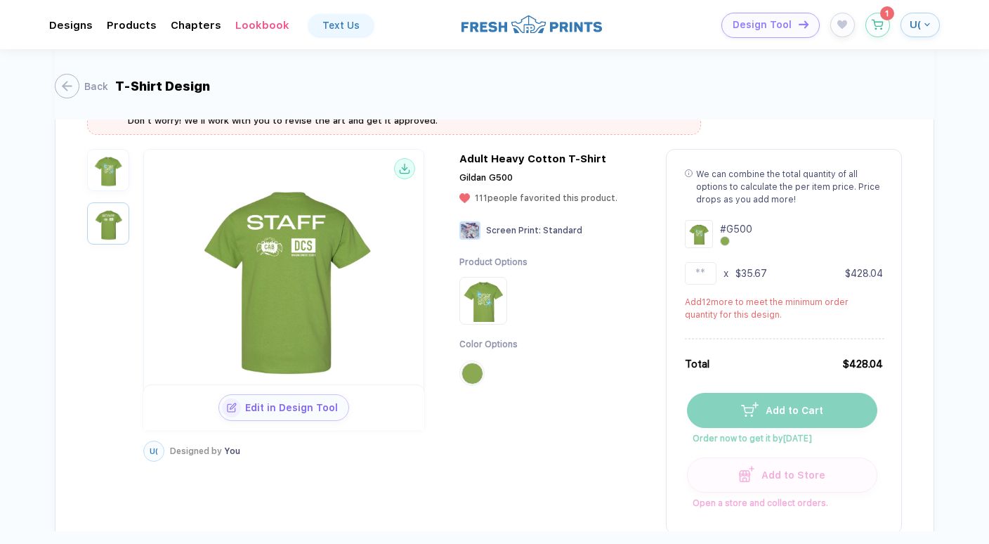
click at [131, 172] on div "Edit in Design Tool U( Designed by You" at bounding box center [262, 305] width 351 height 313
click at [726, 236] on button "button" at bounding box center [725, 241] width 10 height 10
click at [97, 162] on img "button" at bounding box center [108, 169] width 35 height 35
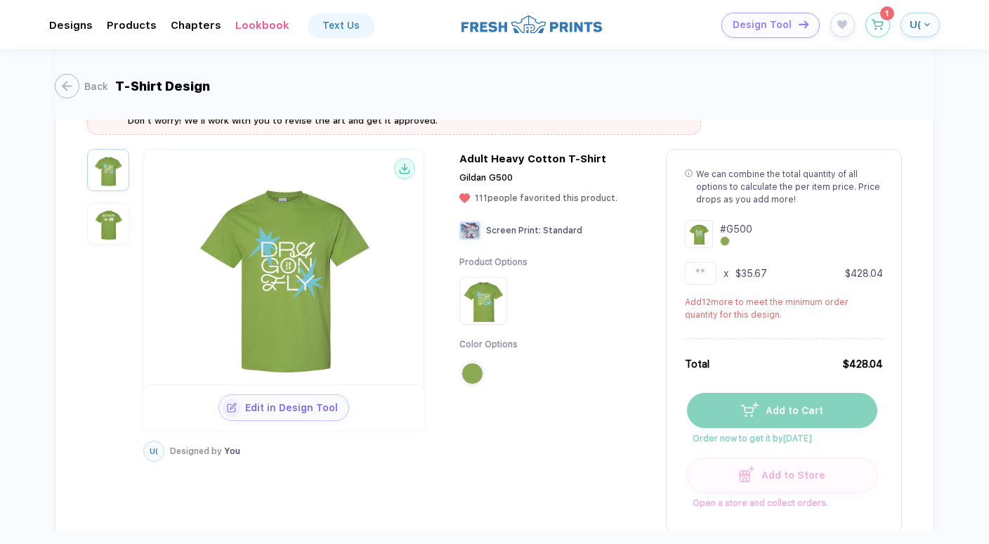
click at [112, 221] on img "button" at bounding box center [108, 223] width 35 height 35
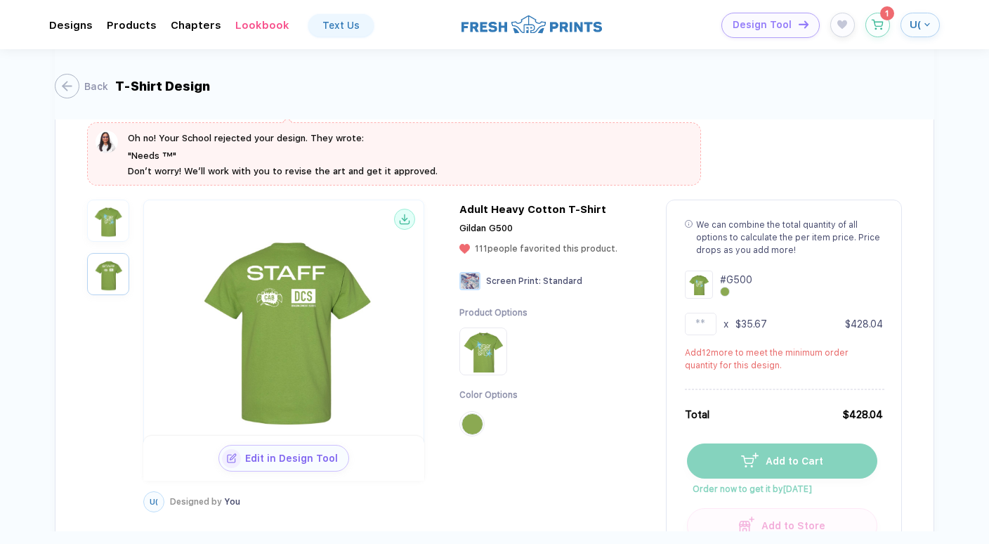
scroll to position [1550, 0]
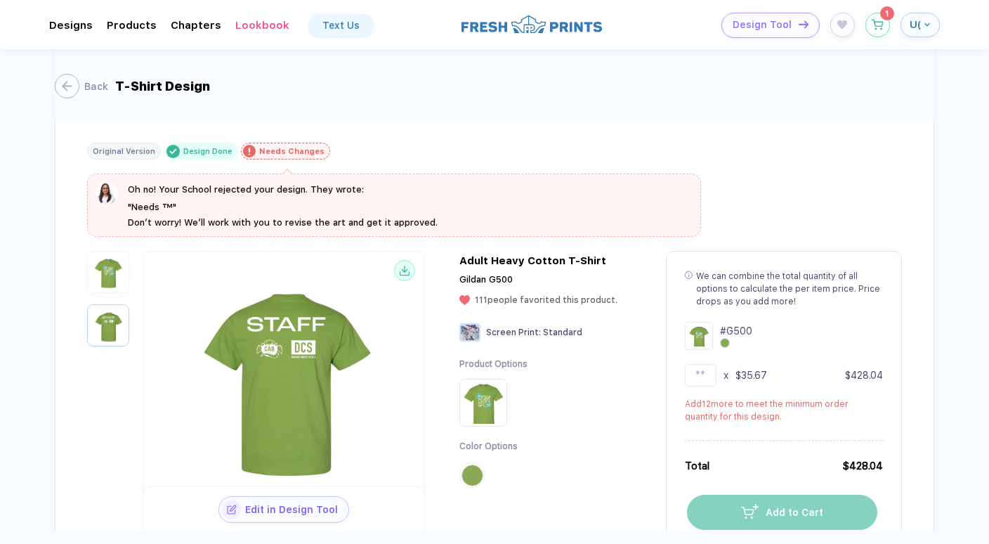
click at [121, 277] on img "button" at bounding box center [108, 271] width 35 height 35
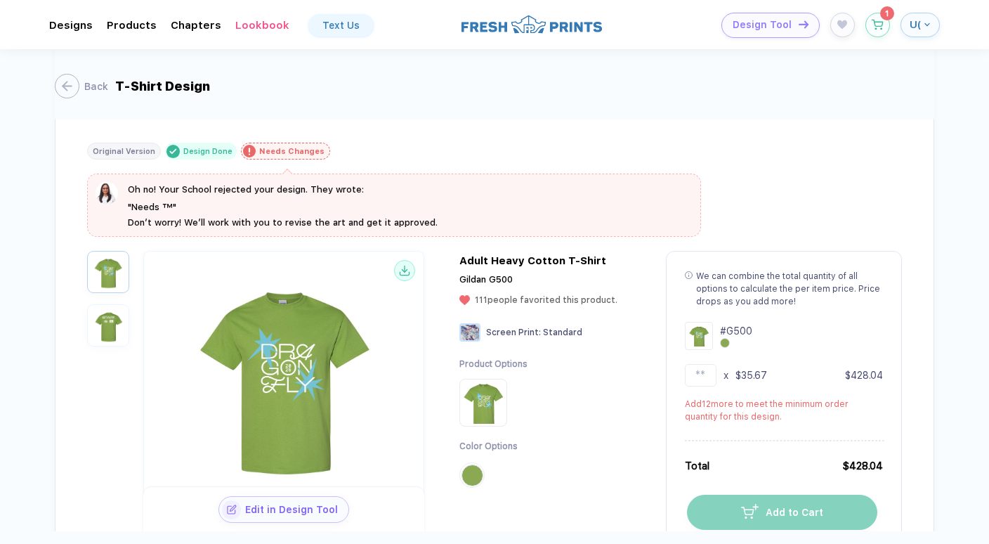
click at [102, 325] on img "button" at bounding box center [108, 325] width 35 height 35
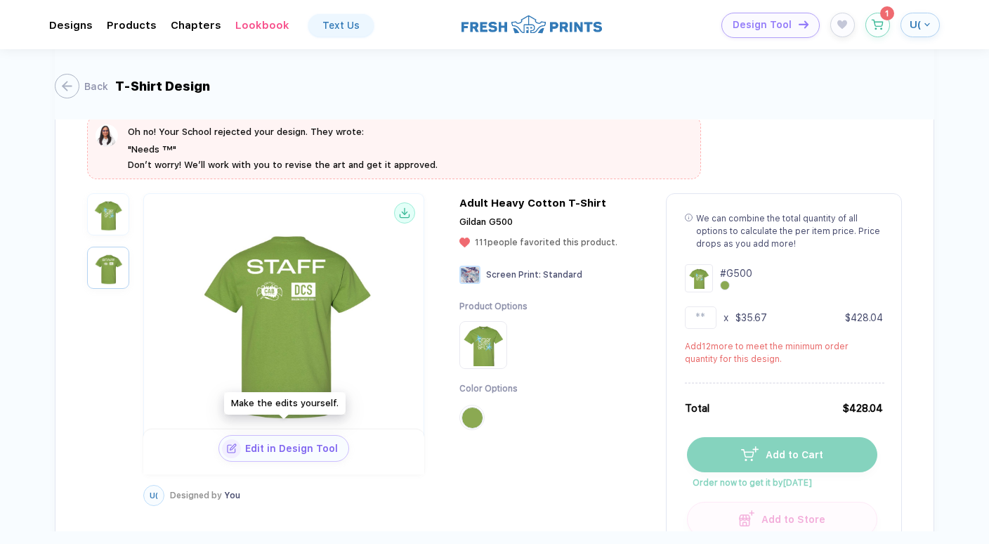
scroll to position [1605, 0]
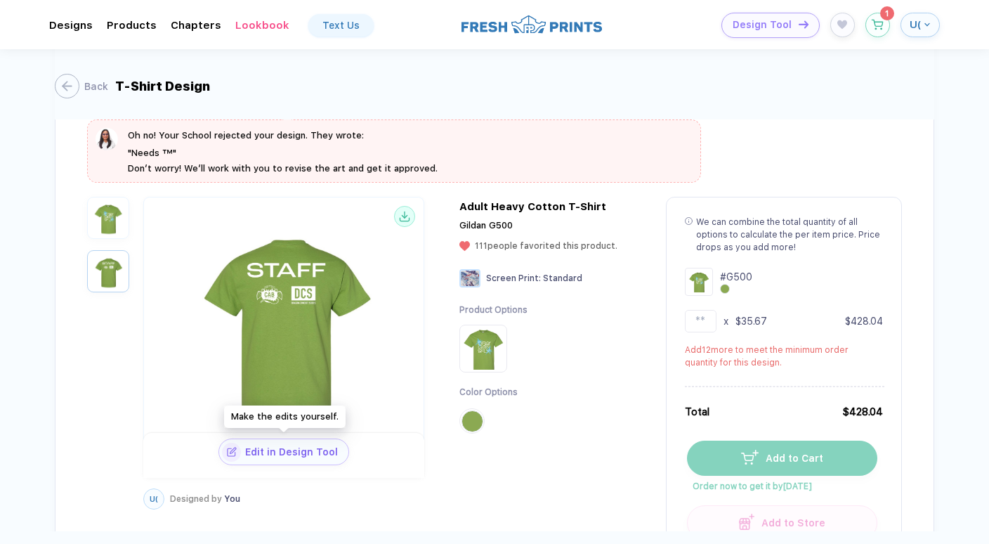
click at [307, 446] on span "Edit in Design Tool" at bounding box center [294, 451] width 107 height 11
